Goal: Contribute content

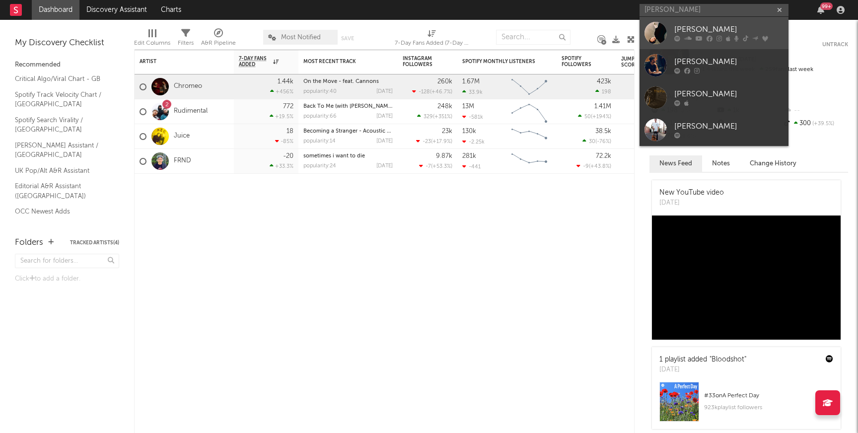
type input "[PERSON_NAME]"
click at [696, 27] on div "[PERSON_NAME]" at bounding box center [728, 30] width 109 height 12
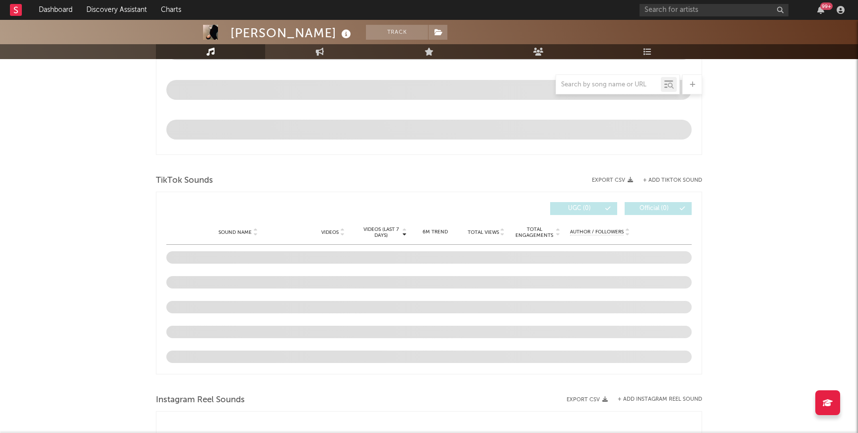
select select "6m"
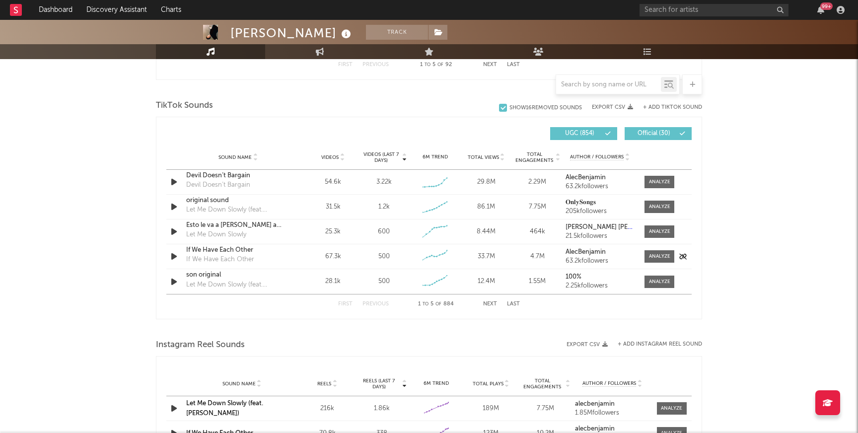
scroll to position [622, 0]
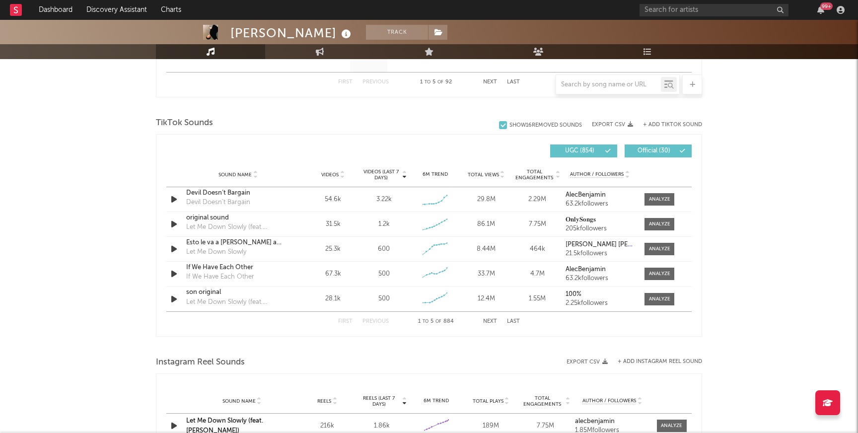
click at [684, 123] on button "+ Add TikTok Sound" at bounding box center [672, 124] width 59 height 5
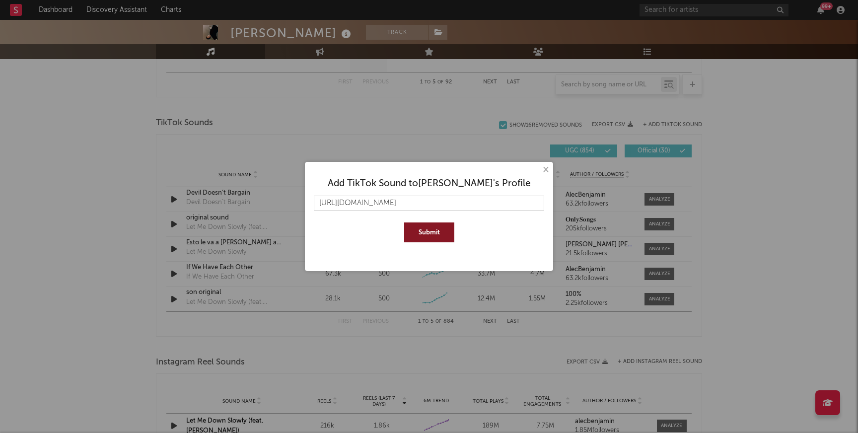
scroll to position [0, 25]
type input "[URL][DOMAIN_NAME]"
click at [443, 239] on button "Submit" at bounding box center [429, 232] width 50 height 20
